Goal: Task Accomplishment & Management: Complete application form

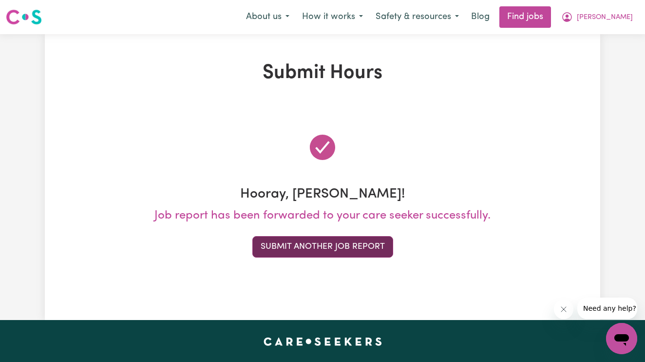
click at [376, 251] on button "Submit Another Job Report" at bounding box center [322, 246] width 141 height 21
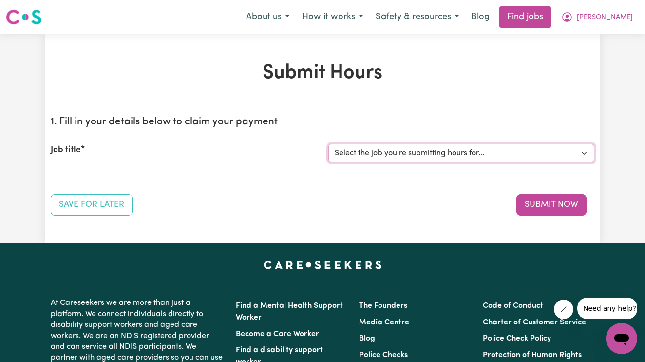
select select "14115"
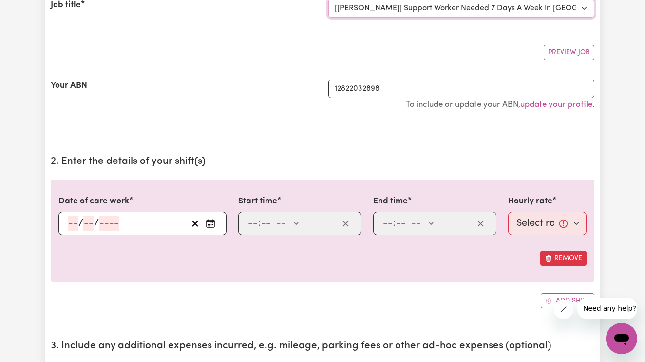
scroll to position [159, 0]
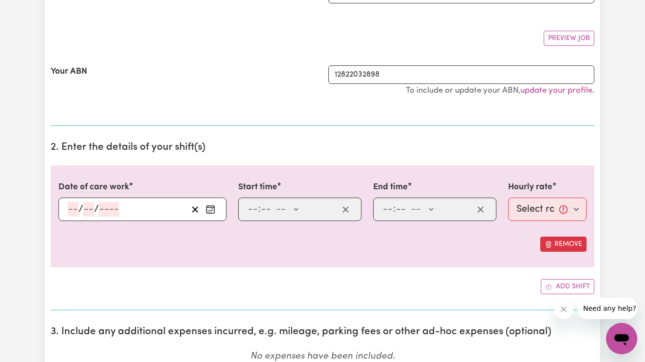
click at [69, 208] on input "number" at bounding box center [73, 209] width 11 height 15
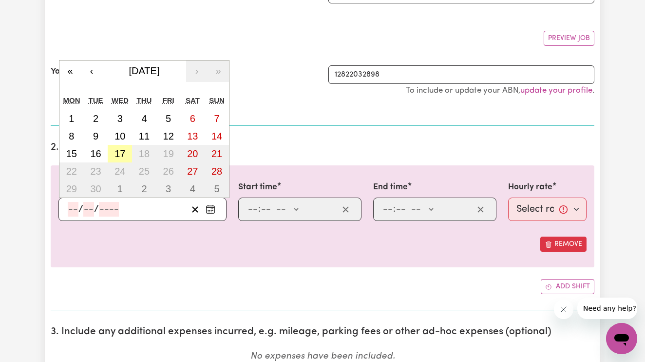
click at [115, 152] on abbr "17" at bounding box center [120, 153] width 11 height 11
type input "[DATE]"
type input "17"
type input "9"
type input "2025"
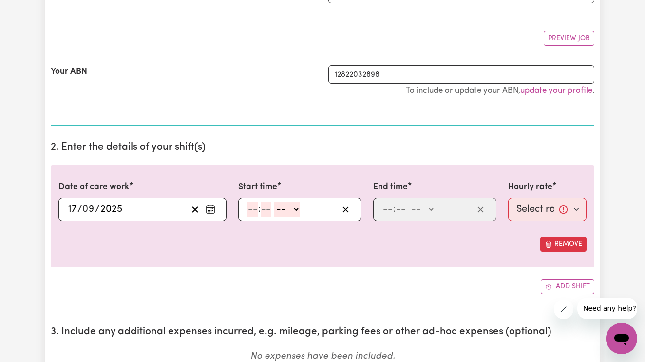
click at [254, 205] on input "number" at bounding box center [253, 209] width 11 height 15
type input "4"
type input "00"
select select "pm"
type input "16:00"
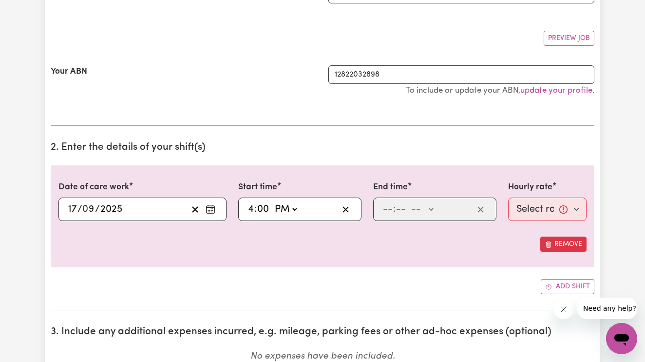
type input "0"
click at [384, 208] on input "number" at bounding box center [388, 209] width 11 height 15
type input "6"
click at [387, 207] on input "6" at bounding box center [386, 209] width 7 height 15
type input "5"
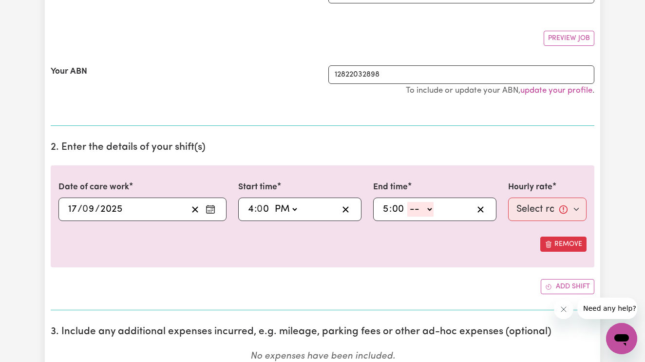
type input "00"
select select "pm"
type input "17:00"
type input "0"
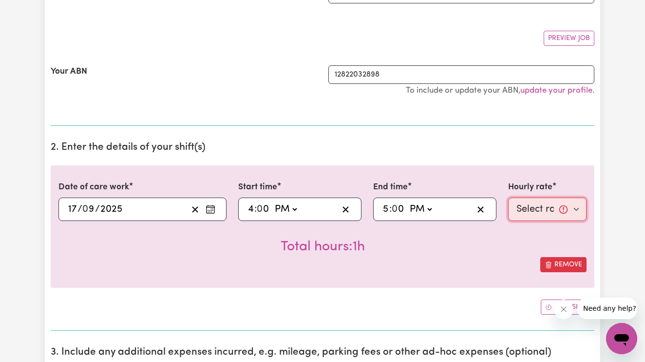
select select "61.07-Weekday"
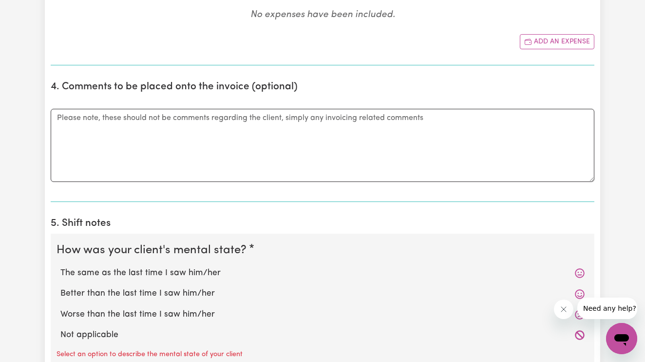
scroll to position [520, 0]
click at [179, 272] on label "The same as the last time I saw him/her" at bounding box center [322, 273] width 524 height 13
click at [60, 267] on input "The same as the last time I saw him/her" at bounding box center [60, 266] width 0 height 0
radio input "true"
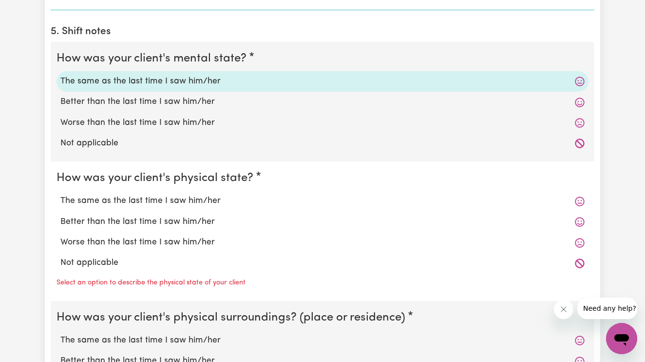
scroll to position [713, 0]
click at [179, 195] on label "The same as the last time I saw him/her" at bounding box center [322, 200] width 524 height 13
click at [60, 194] on input "The same as the last time I saw him/her" at bounding box center [60, 193] width 0 height 0
radio input "true"
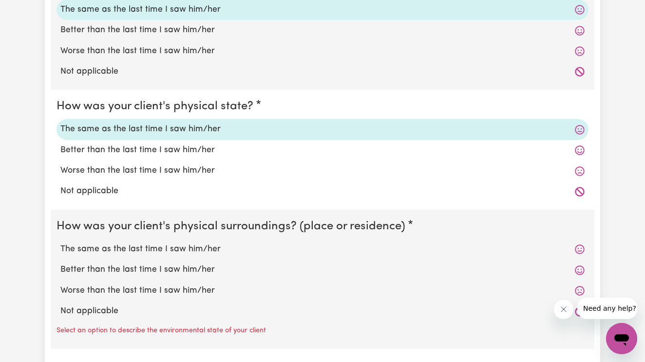
scroll to position [811, 0]
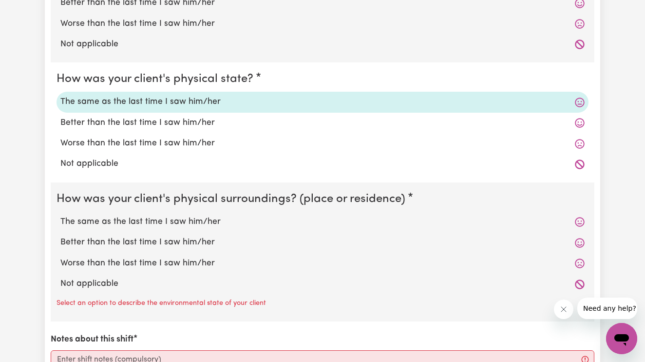
click at [161, 218] on label "The same as the last time I saw him/her" at bounding box center [322, 221] width 524 height 13
click at [60, 215] on input "The same as the last time I saw him/her" at bounding box center [60, 215] width 0 height 0
radio input "true"
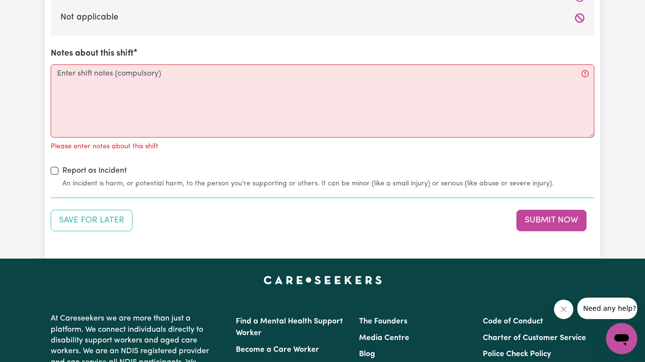
scroll to position [919, 0]
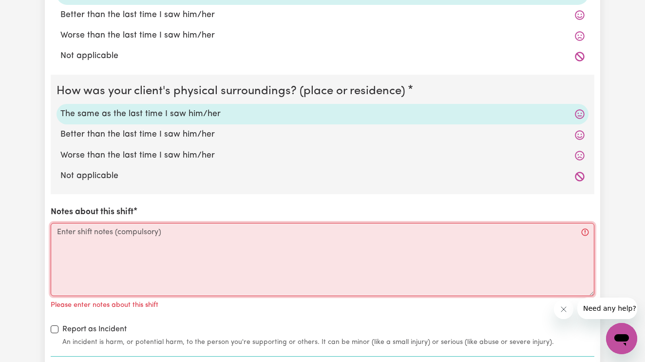
click at [139, 231] on textarea "Notes about this shift" at bounding box center [323, 259] width 544 height 73
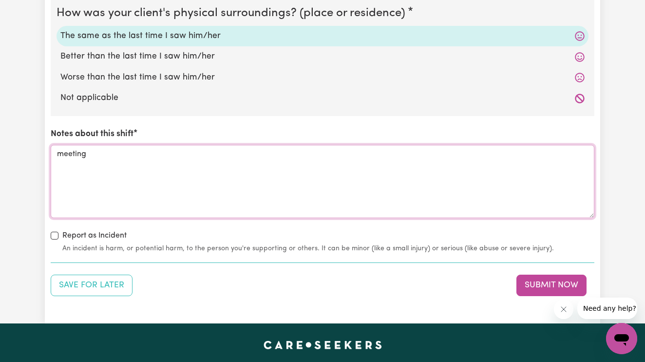
scroll to position [1001, 0]
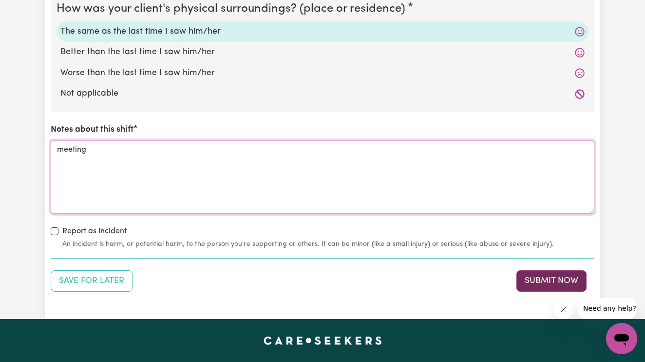
type textarea "meeting"
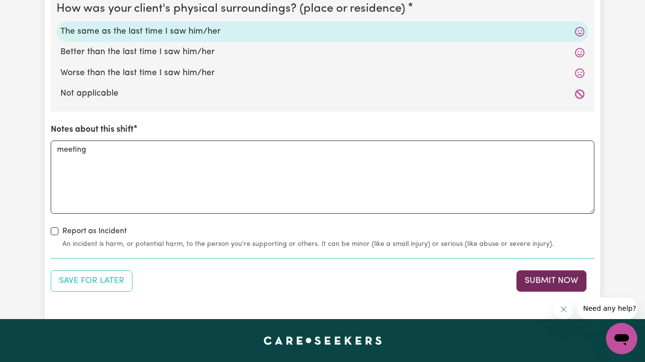
click at [538, 278] on button "Submit Now" at bounding box center [552, 280] width 70 height 21
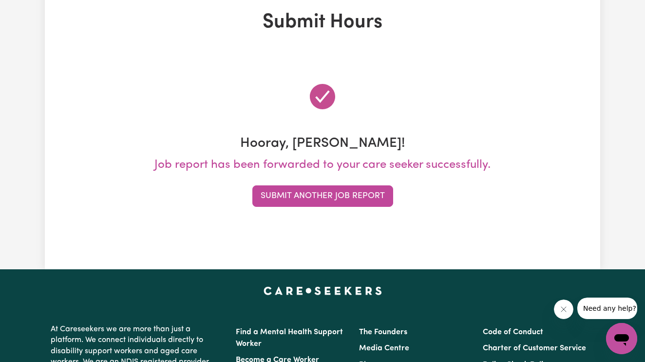
scroll to position [0, 0]
